Goal: Information Seeking & Learning: Learn about a topic

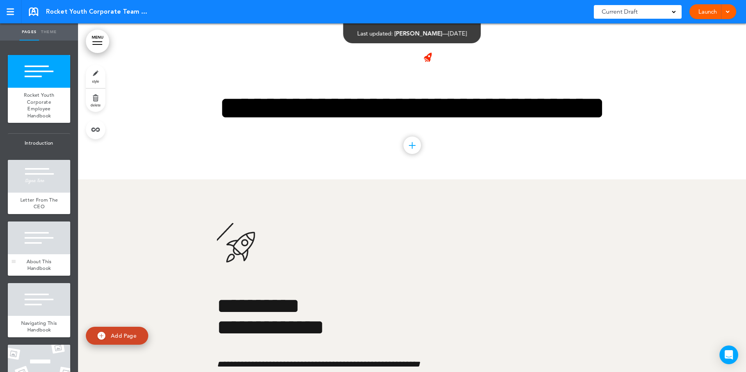
click at [32, 252] on div at bounding box center [39, 238] width 62 height 33
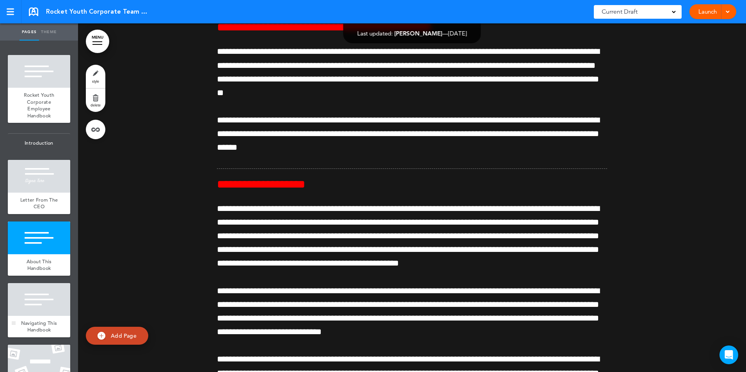
click at [33, 300] on div at bounding box center [39, 299] width 62 height 33
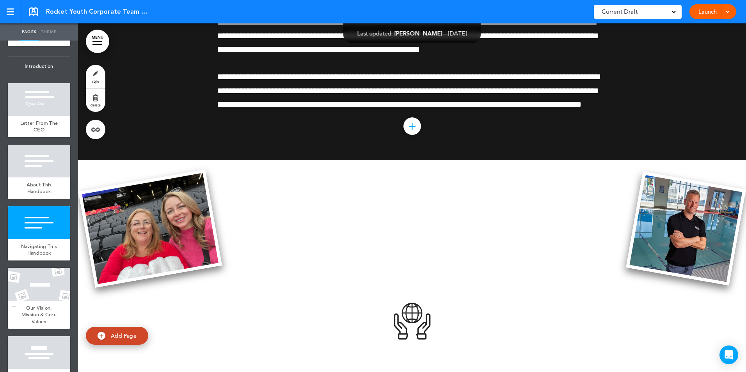
scroll to position [78, 0]
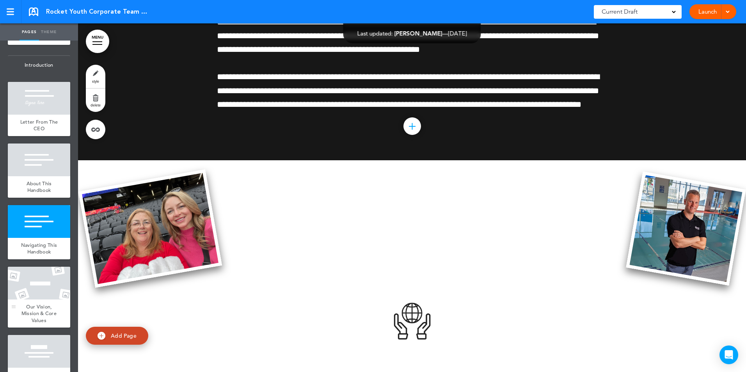
click at [39, 311] on span "Our Vision, Mission & Core Values" at bounding box center [38, 313] width 35 height 20
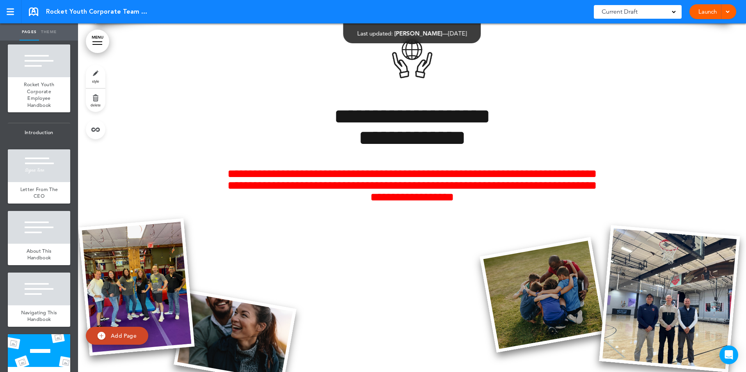
scroll to position [39, 0]
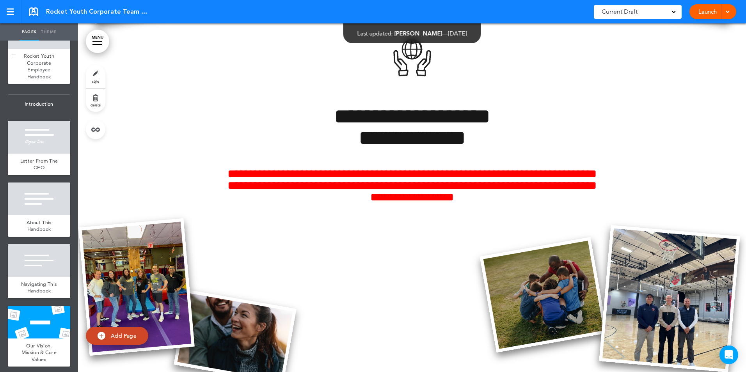
click at [31, 60] on span "Rocket Youth Corporate Employee Handbook" at bounding box center [39, 66] width 31 height 27
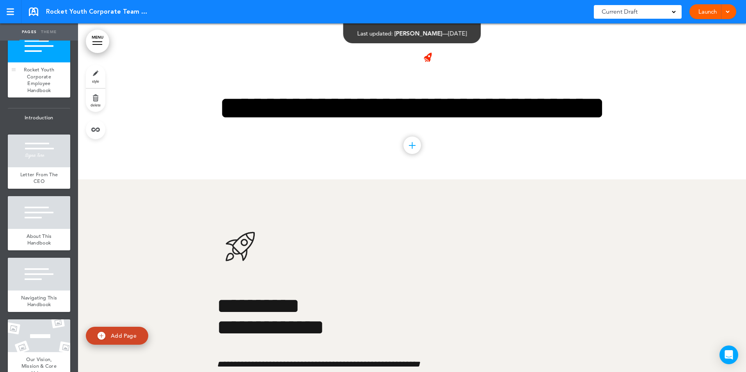
scroll to position [39, 0]
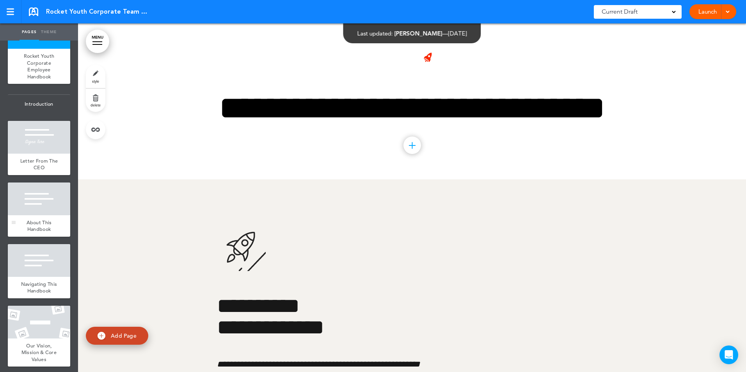
click at [38, 202] on div at bounding box center [39, 199] width 62 height 33
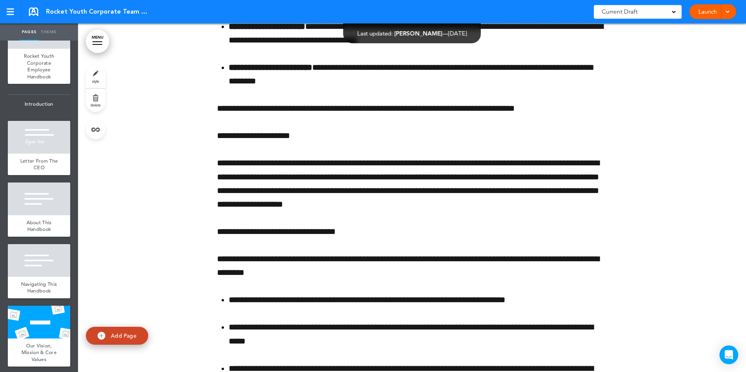
scroll to position [7027, 0]
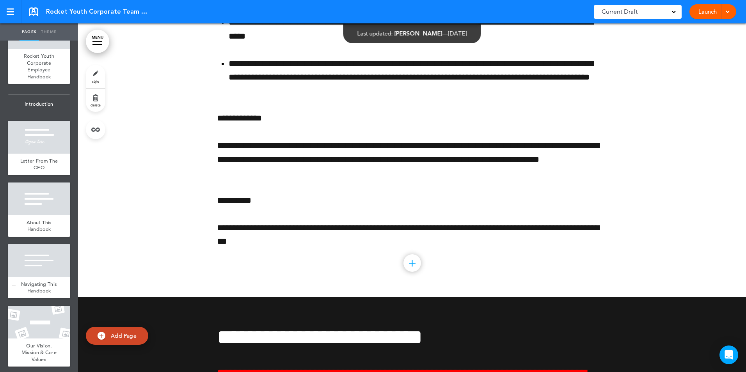
click at [45, 280] on div "Navigating This Handbook" at bounding box center [39, 287] width 62 height 21
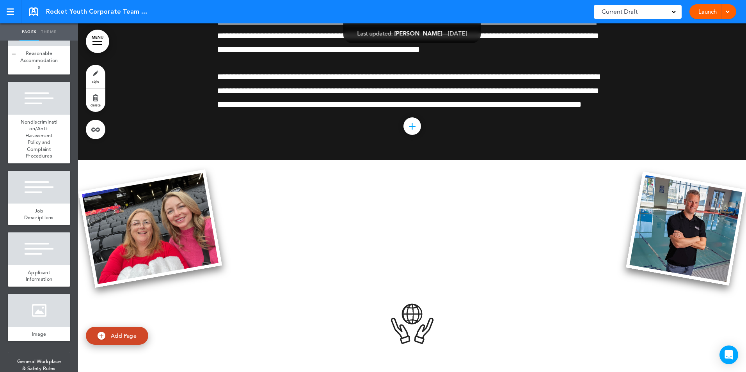
scroll to position [1014, 0]
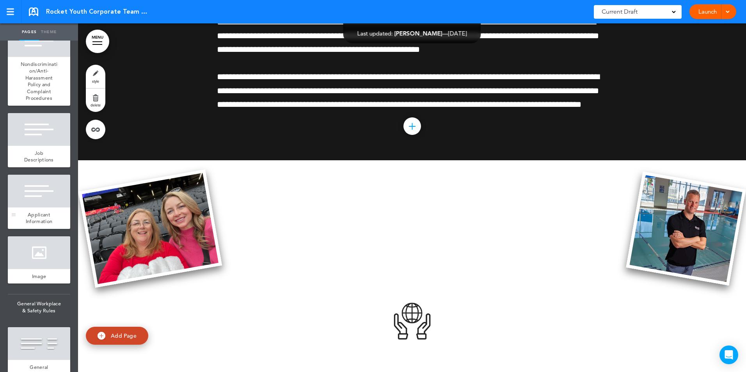
click at [43, 218] on span "Applicant Information" at bounding box center [39, 218] width 27 height 14
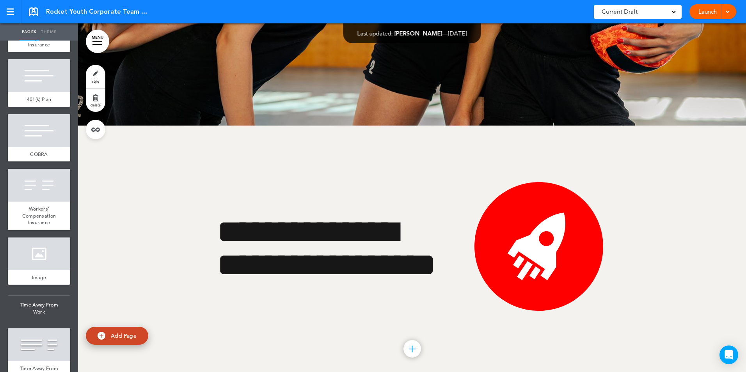
scroll to position [3074, 0]
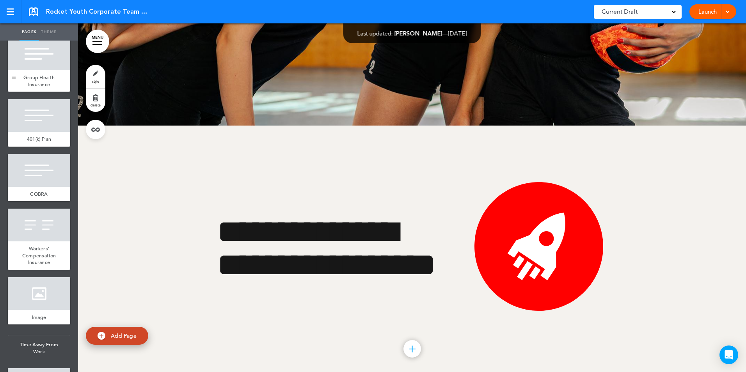
click at [27, 70] on div at bounding box center [39, 53] width 62 height 33
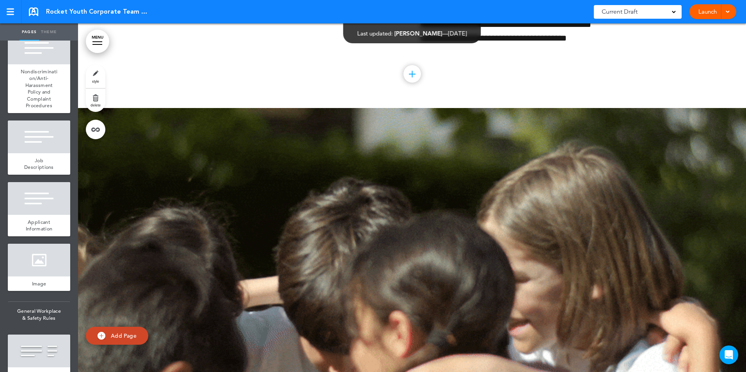
scroll to position [1007, 0]
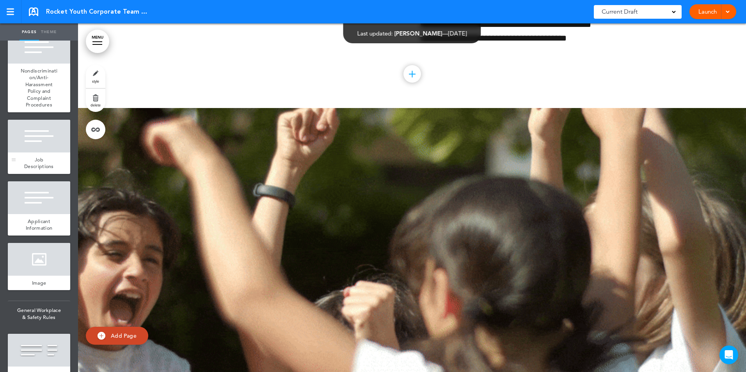
click at [41, 152] on div at bounding box center [39, 136] width 62 height 33
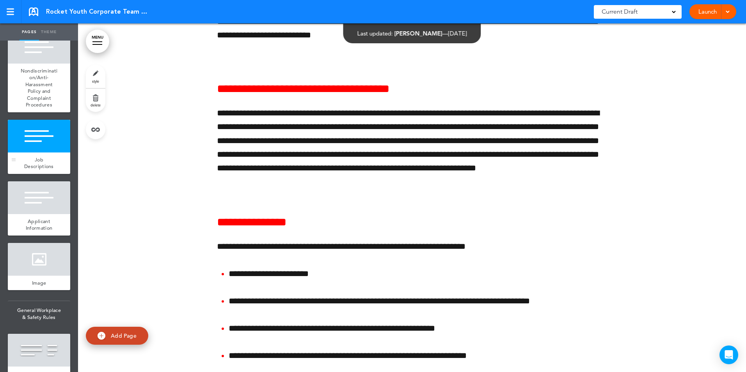
scroll to position [11145, 0]
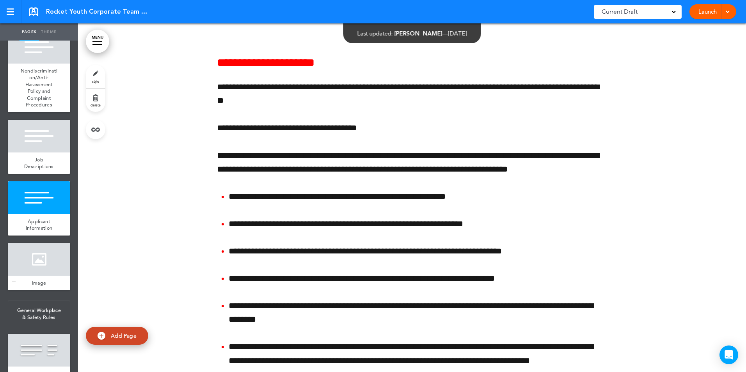
click at [48, 276] on div at bounding box center [39, 259] width 62 height 33
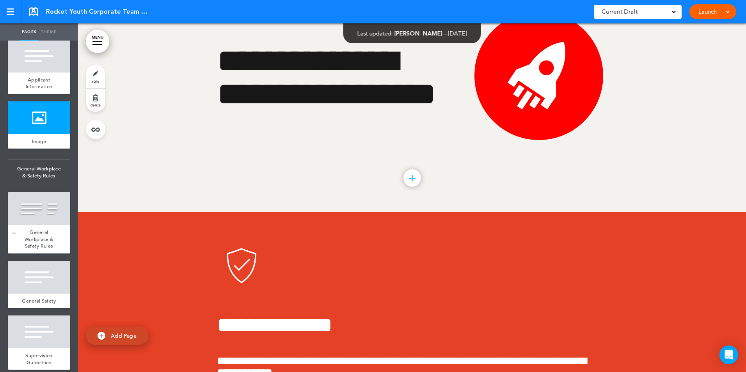
scroll to position [1163, 0]
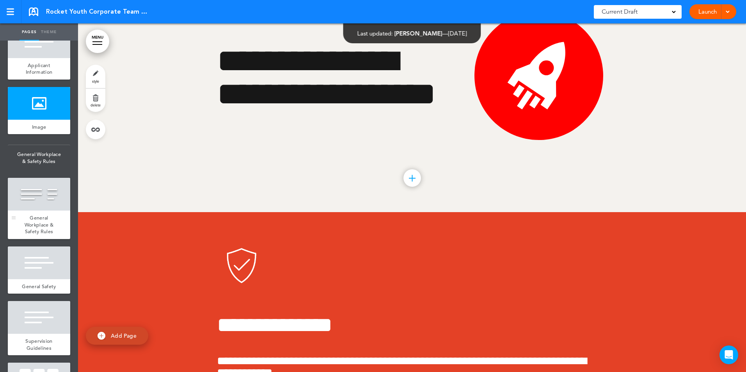
click at [25, 235] on span "General Workplace & Safety Rules" at bounding box center [39, 224] width 29 height 20
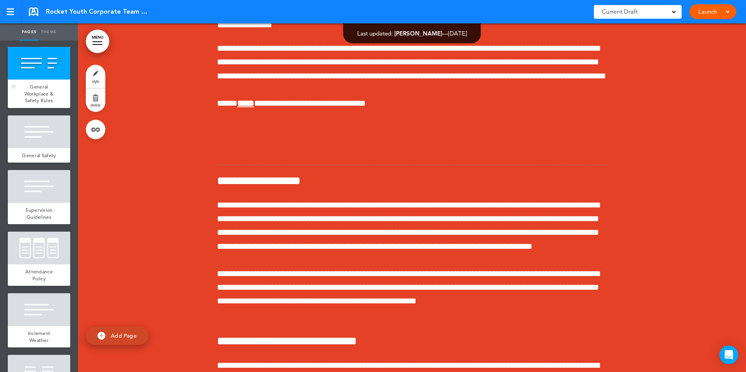
scroll to position [1397, 0]
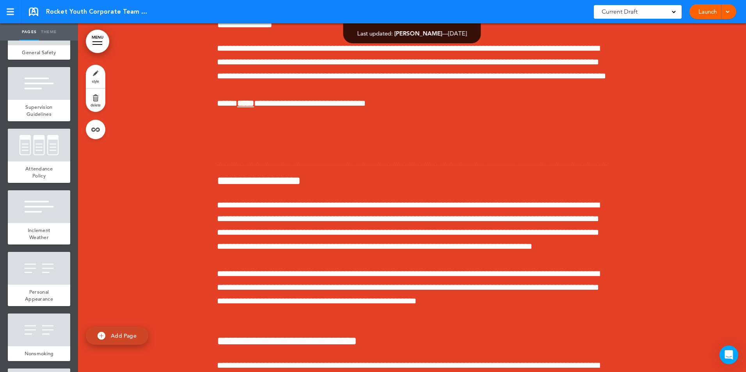
click at [25, 223] on div at bounding box center [39, 206] width 62 height 33
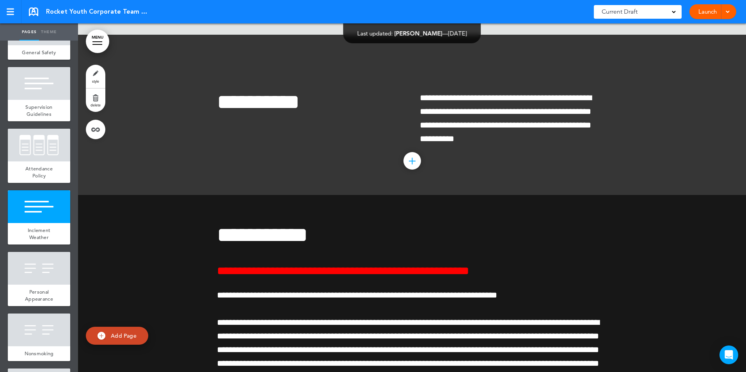
scroll to position [18882, 0]
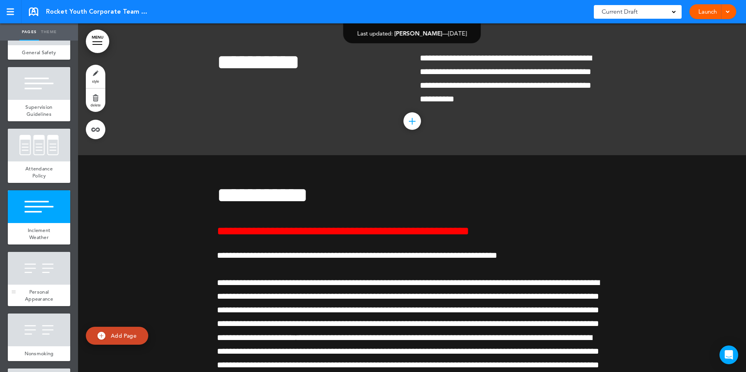
click at [28, 302] on span "Personal Appearance" at bounding box center [39, 296] width 28 height 14
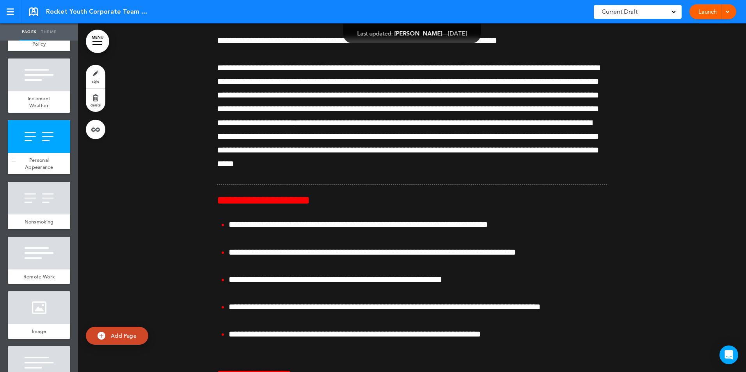
scroll to position [1553, 0]
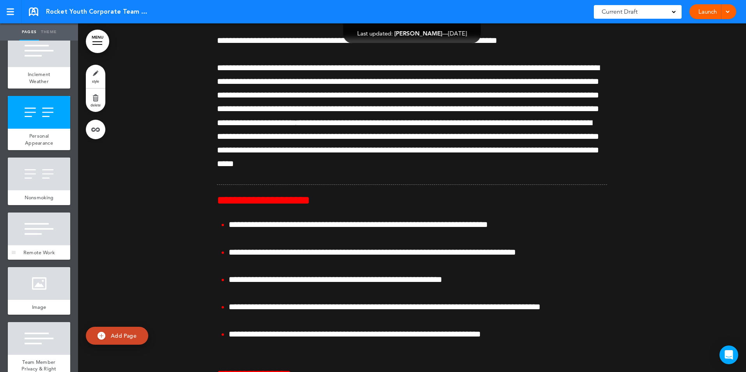
click at [31, 245] on div at bounding box center [39, 229] width 62 height 33
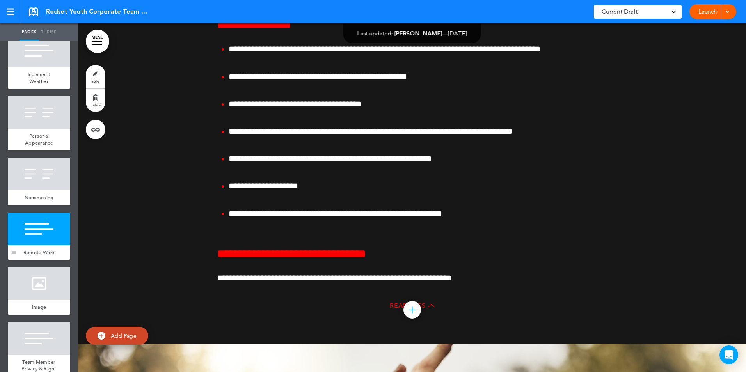
scroll to position [19455, 0]
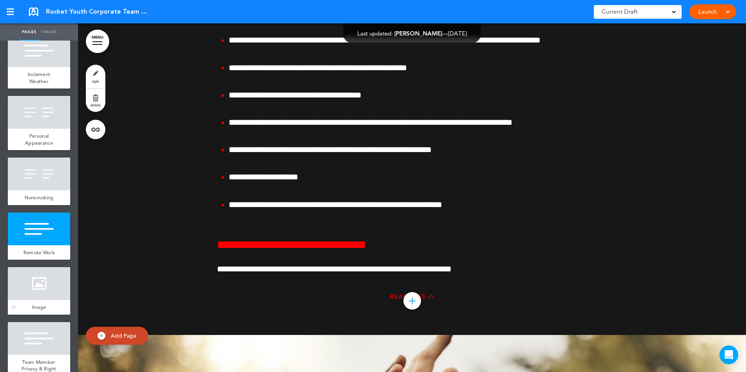
click at [33, 300] on div at bounding box center [39, 283] width 62 height 33
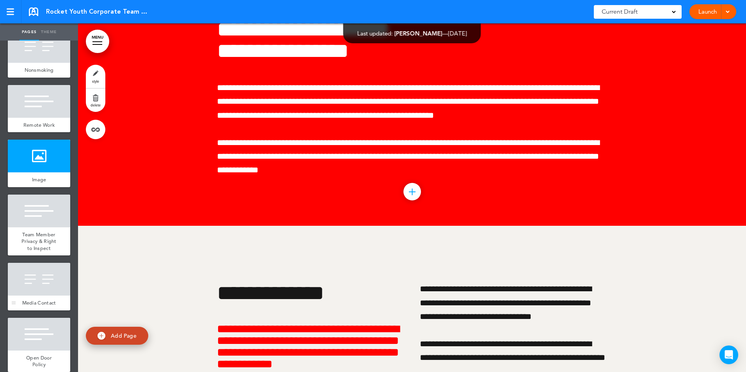
scroll to position [1787, 0]
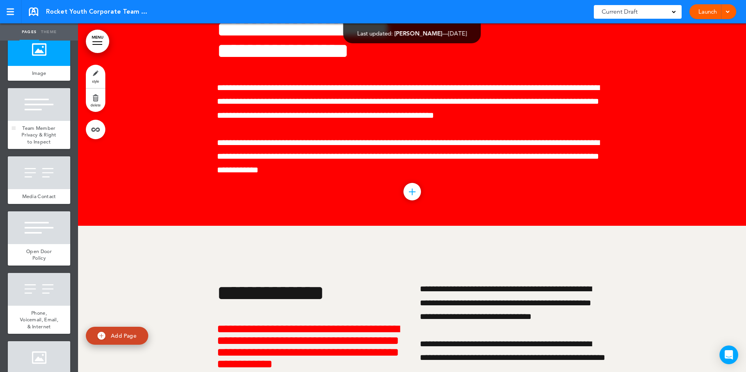
click at [25, 145] on span "Team Member Privacy & Right to Inspect" at bounding box center [38, 135] width 35 height 20
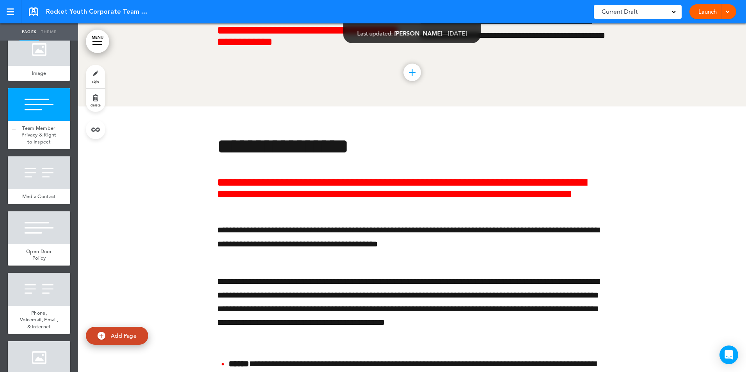
scroll to position [20571, 0]
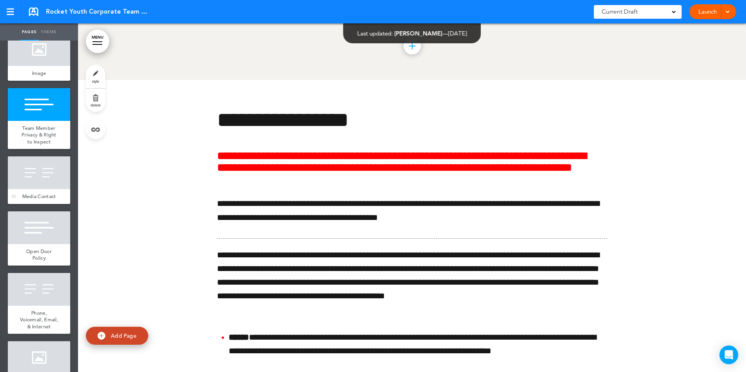
click at [39, 200] on span "Media Contact" at bounding box center [39, 196] width 34 height 7
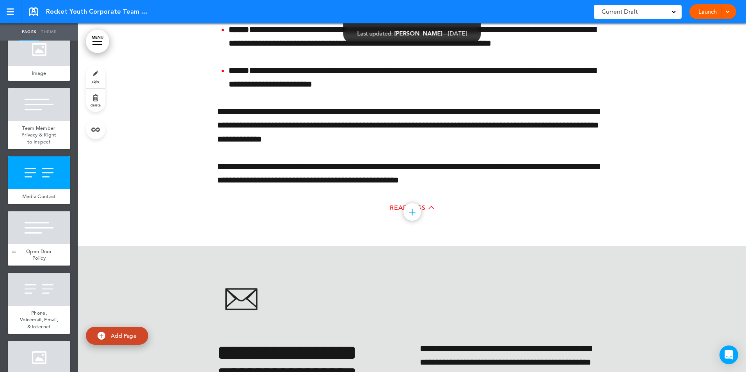
click at [38, 244] on div at bounding box center [39, 227] width 62 height 33
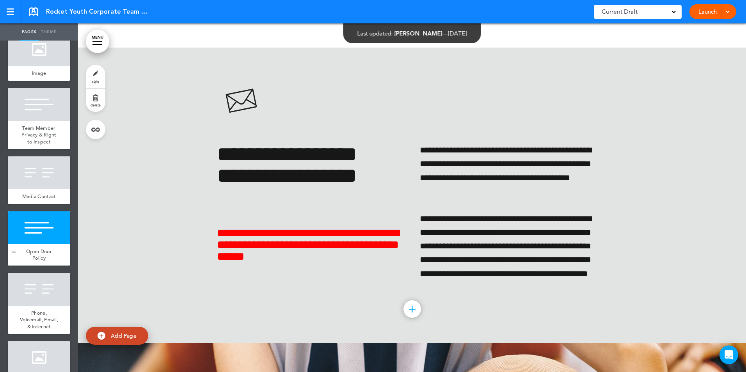
scroll to position [21082, 0]
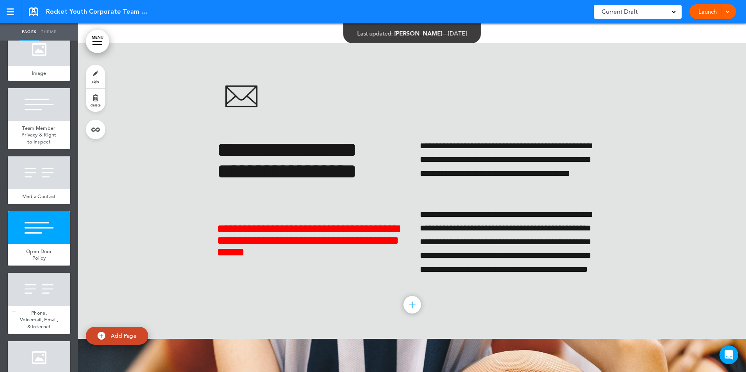
click at [43, 306] on div at bounding box center [39, 289] width 62 height 33
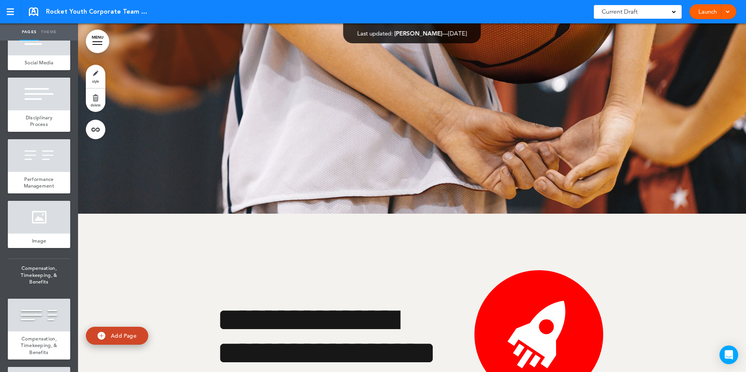
scroll to position [2489, 0]
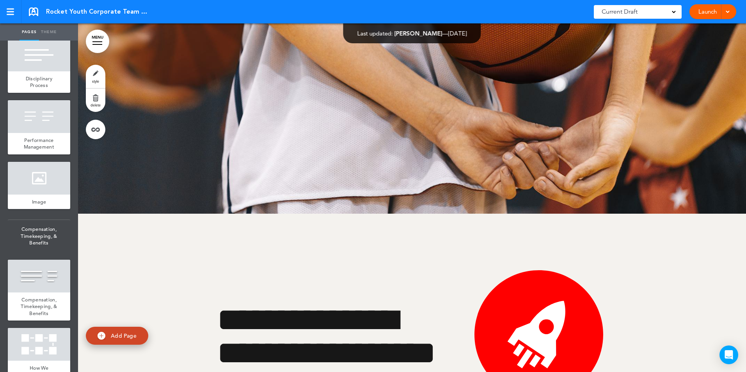
click at [35, 252] on span "Compensation, Timekeeping, & Benefits" at bounding box center [39, 236] width 62 height 32
click at [41, 292] on div at bounding box center [39, 276] width 62 height 33
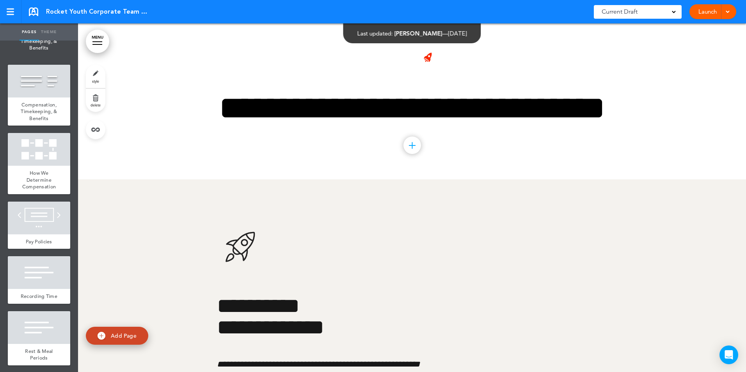
click at [38, 7] on div "Rocket Youth Corporate Team Member Handbook Saved! Current Draft CURRENT DRAFT …" at bounding box center [373, 11] width 746 height 23
click at [29, 11] on link at bounding box center [33, 11] width 9 height 9
